Goal: Task Accomplishment & Management: Manage account settings

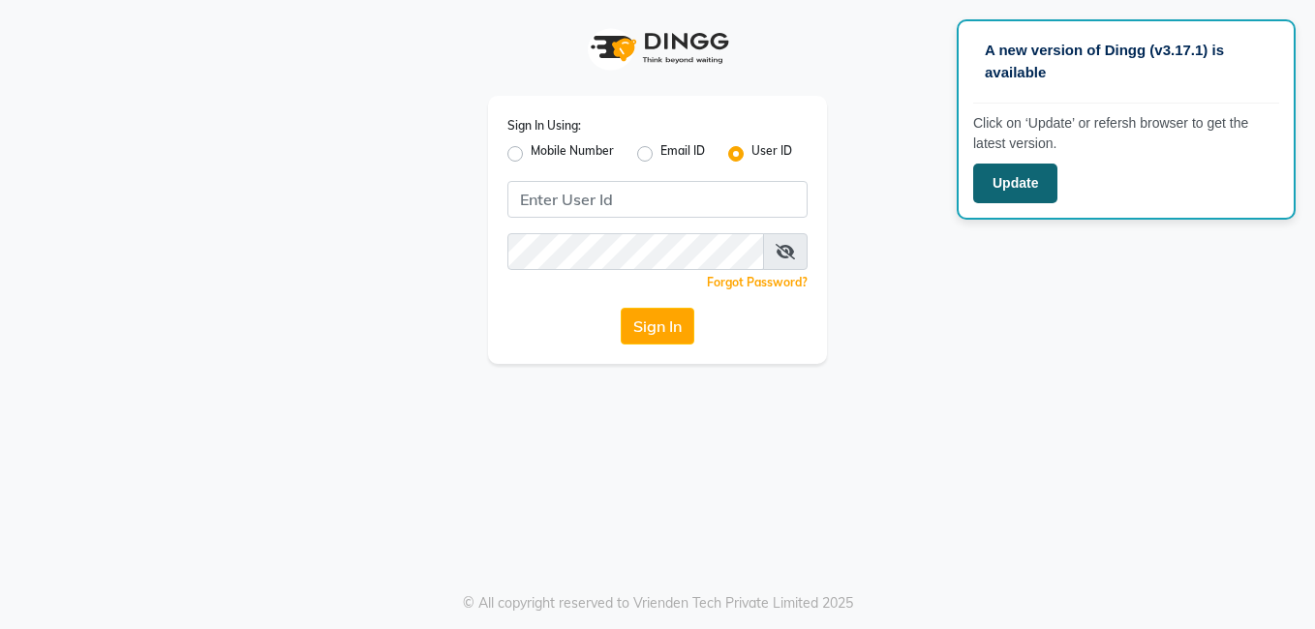
click at [1017, 188] on button "Update" at bounding box center [1015, 184] width 84 height 40
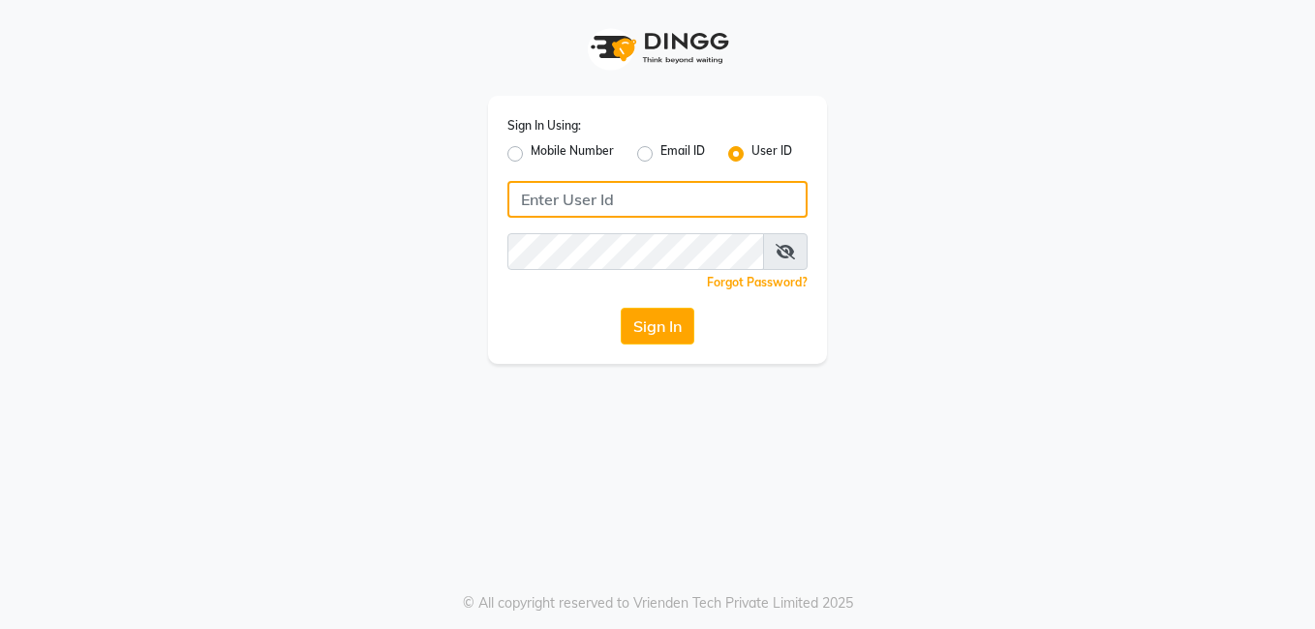
click at [643, 195] on input "Username" at bounding box center [657, 199] width 300 height 37
click at [642, 195] on input "Username" at bounding box center [657, 199] width 300 height 37
click at [530, 151] on label "Mobile Number" at bounding box center [571, 153] width 83 height 23
click at [530, 151] on input "Mobile Number" at bounding box center [536, 148] width 13 height 13
radio input "true"
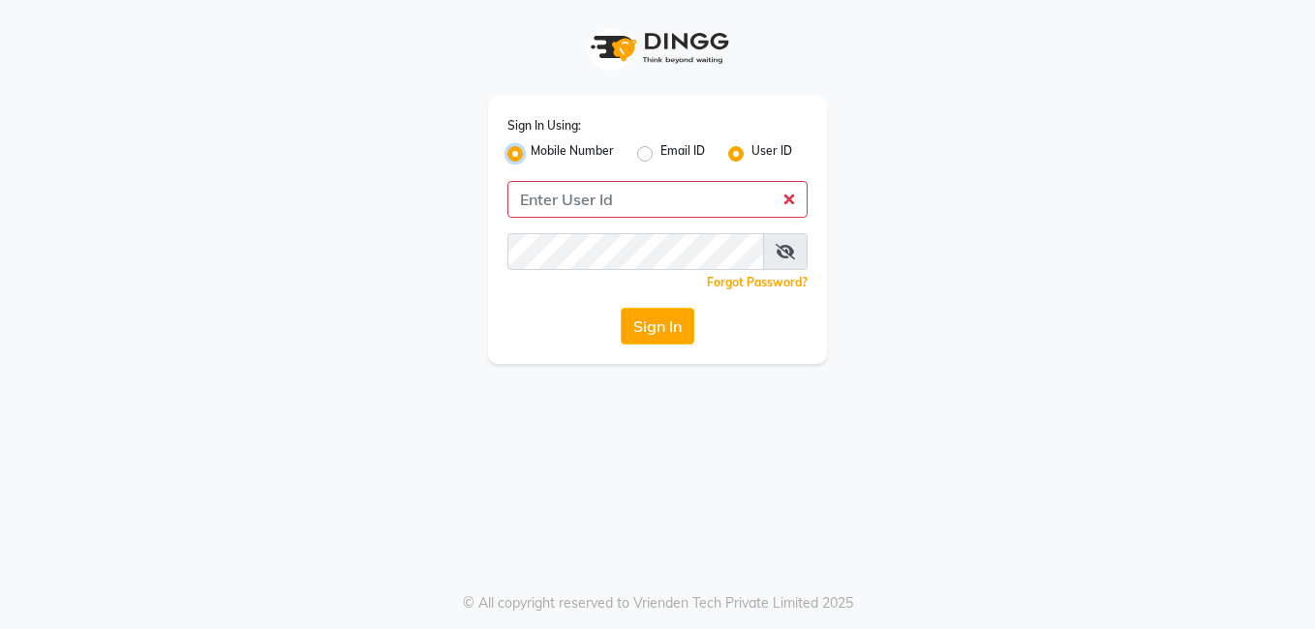
radio input "false"
click at [643, 197] on input "Username" at bounding box center [689, 199] width 235 height 37
type input "9771433806"
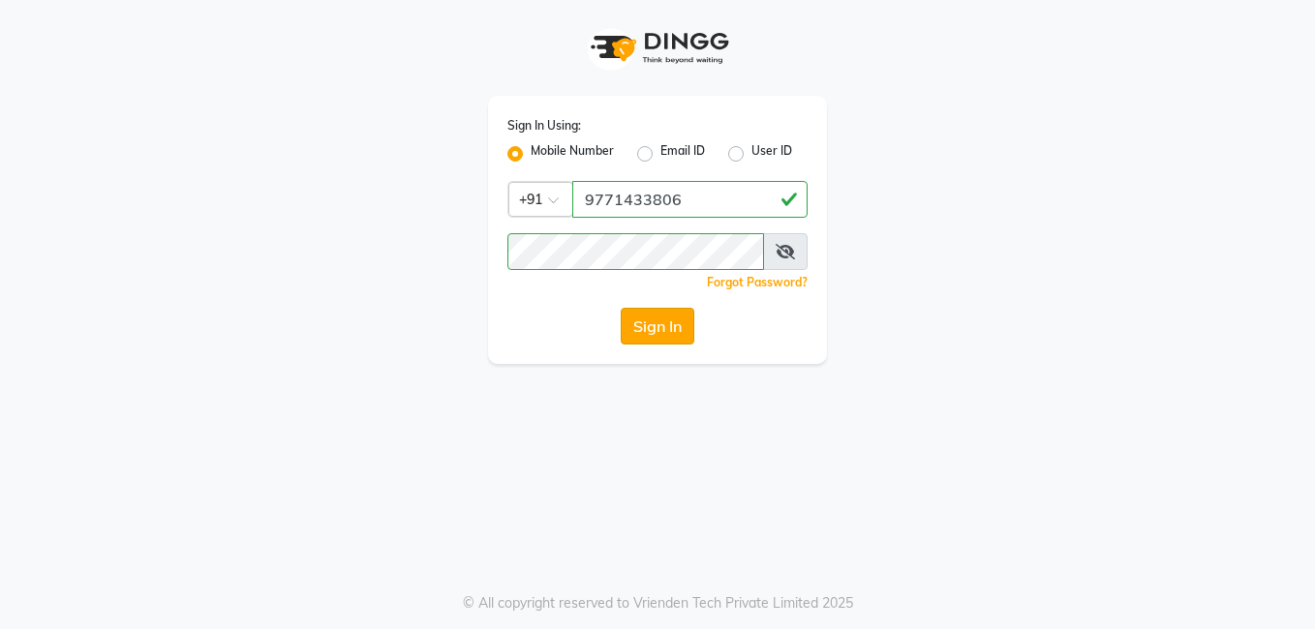
click at [653, 315] on button "Sign In" at bounding box center [658, 326] width 74 height 37
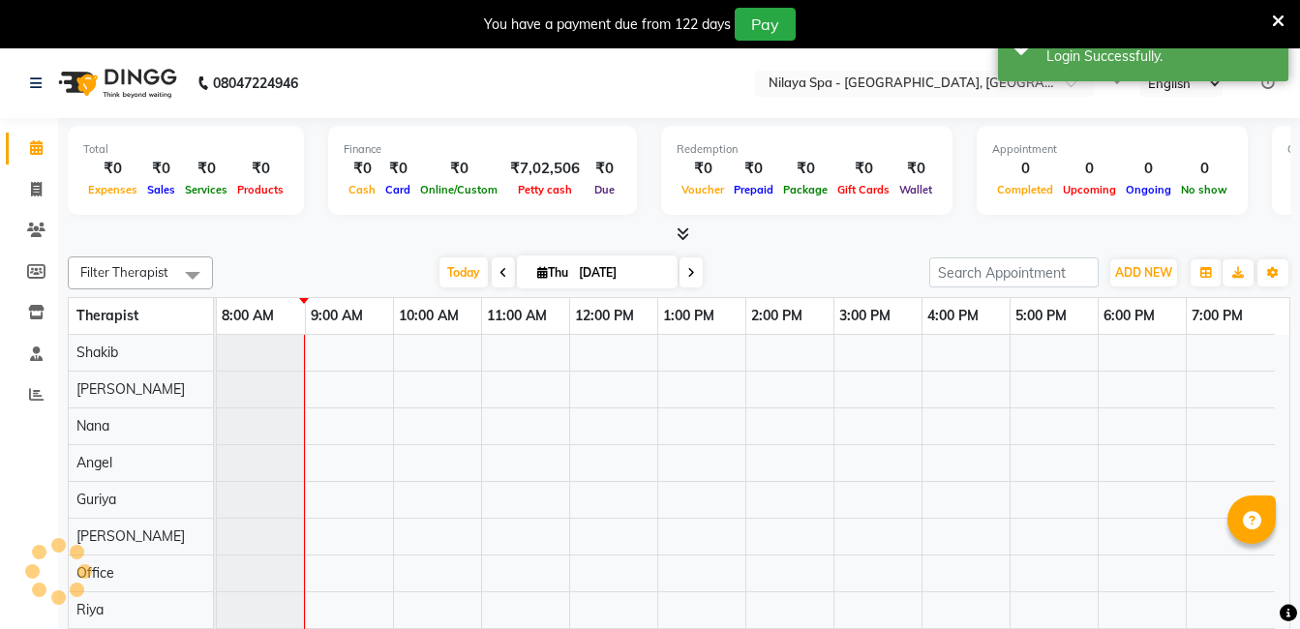
select select "en"
